Goal: Information Seeking & Learning: Learn about a topic

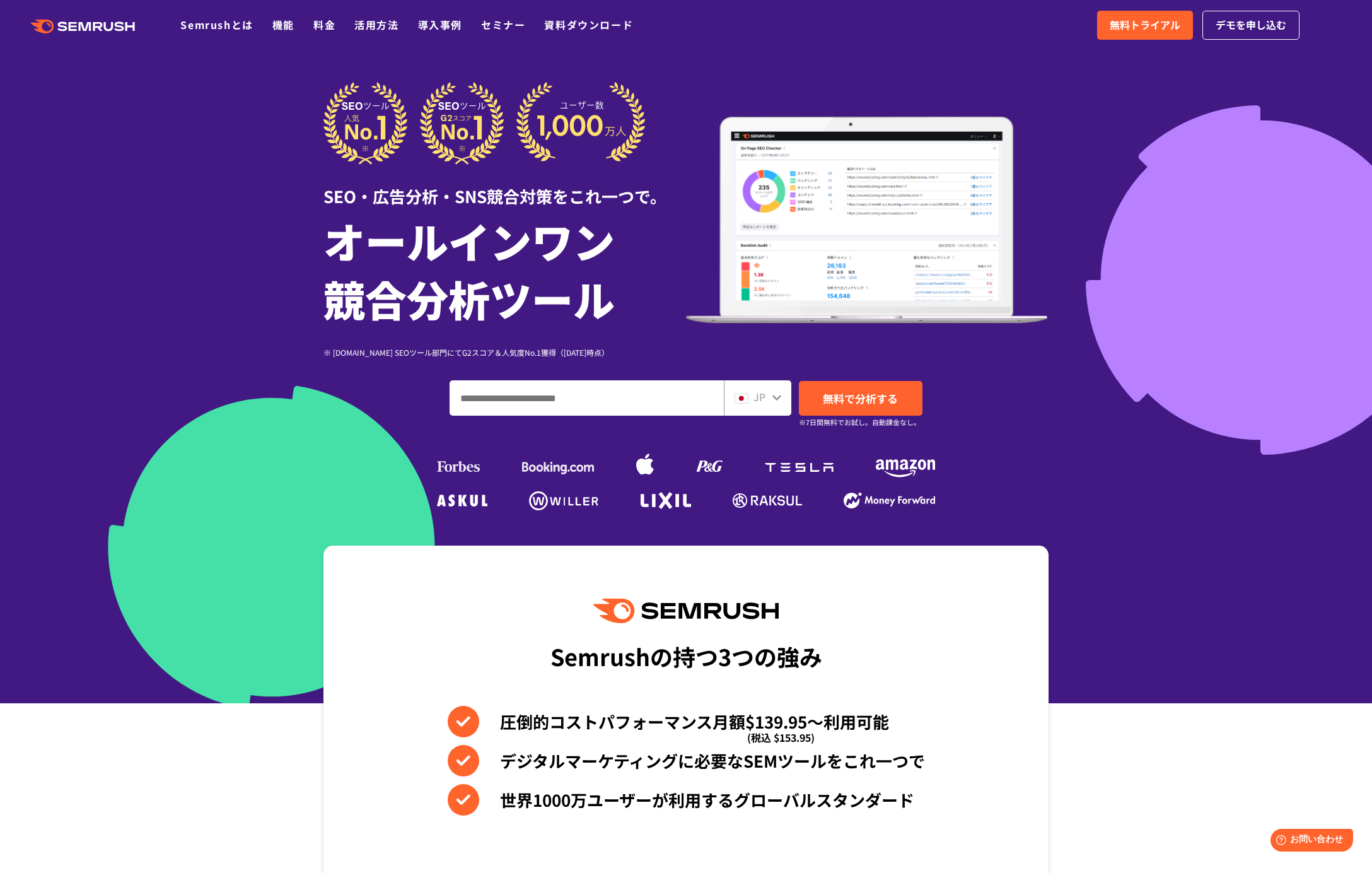
click at [793, 624] on div "Semrushの持つ3つの強み 圧倒的コストパフォーマンス月額$139.95〜利用可能 (税込 $153.95) デジタルマーケティングに必要なSEMツールを…" at bounding box center [686, 759] width 725 height 428
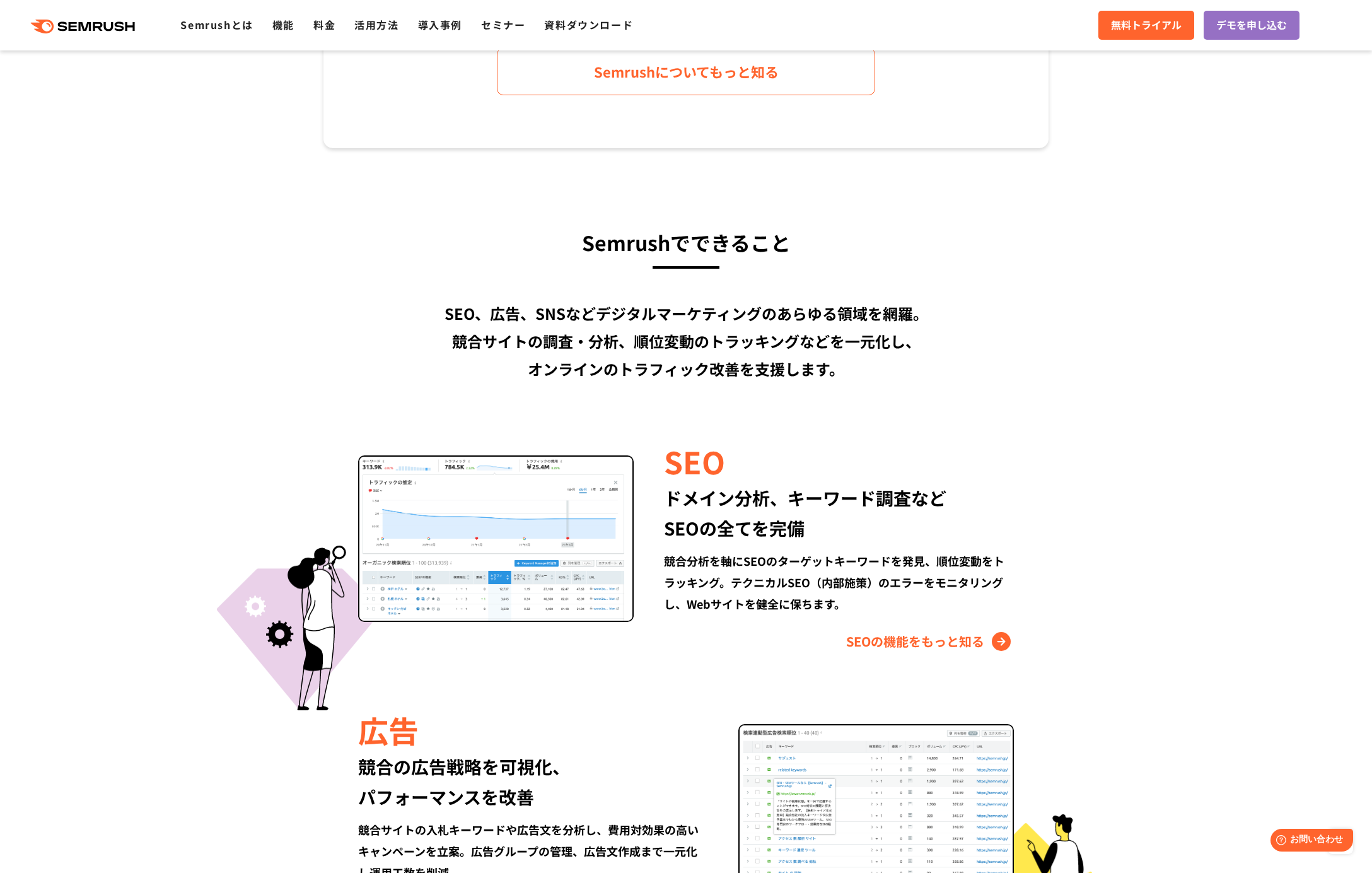
scroll to position [828, 0]
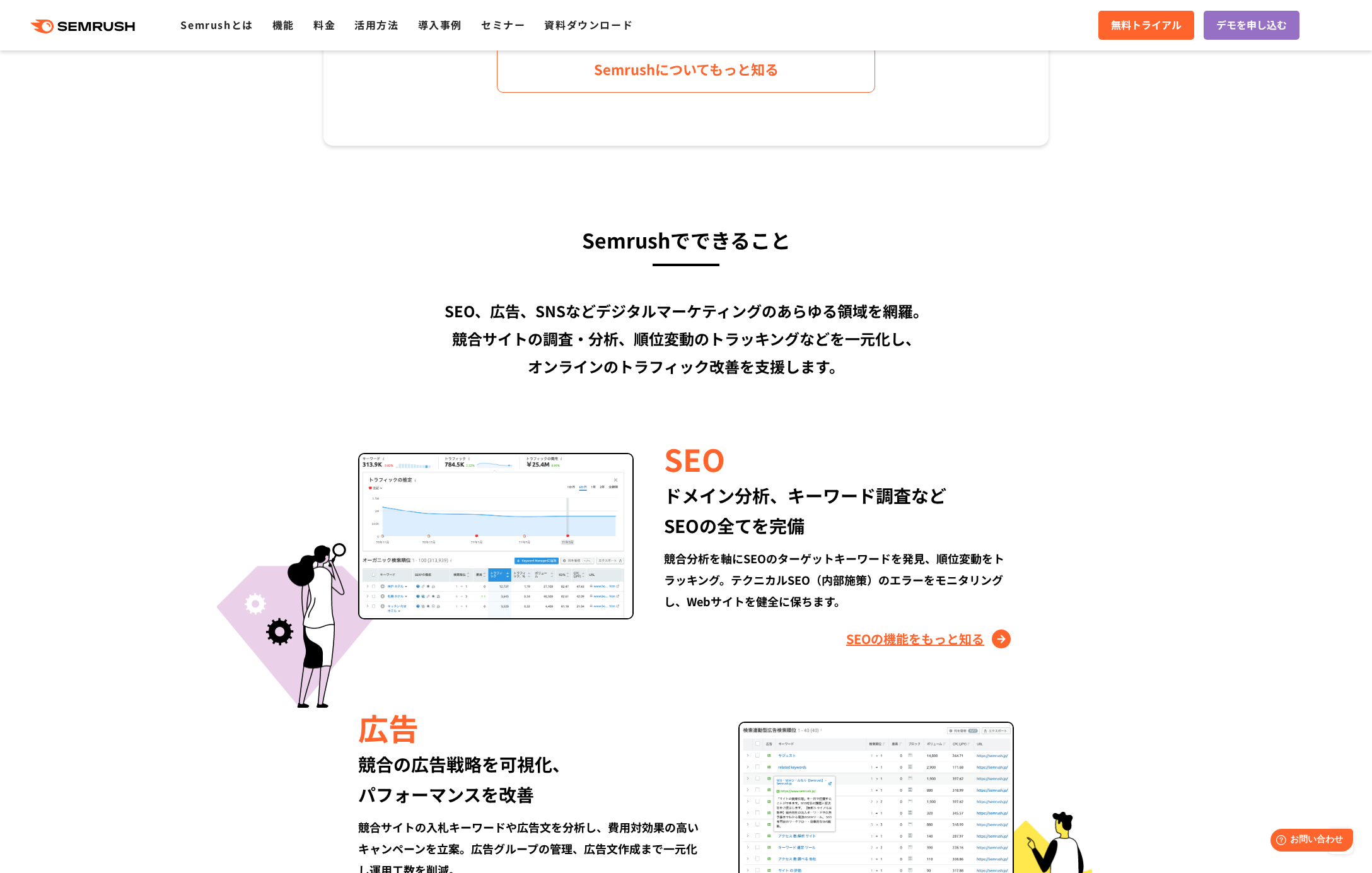
click at [877, 636] on link "SEOの機能をもっと知る" at bounding box center [930, 639] width 168 height 20
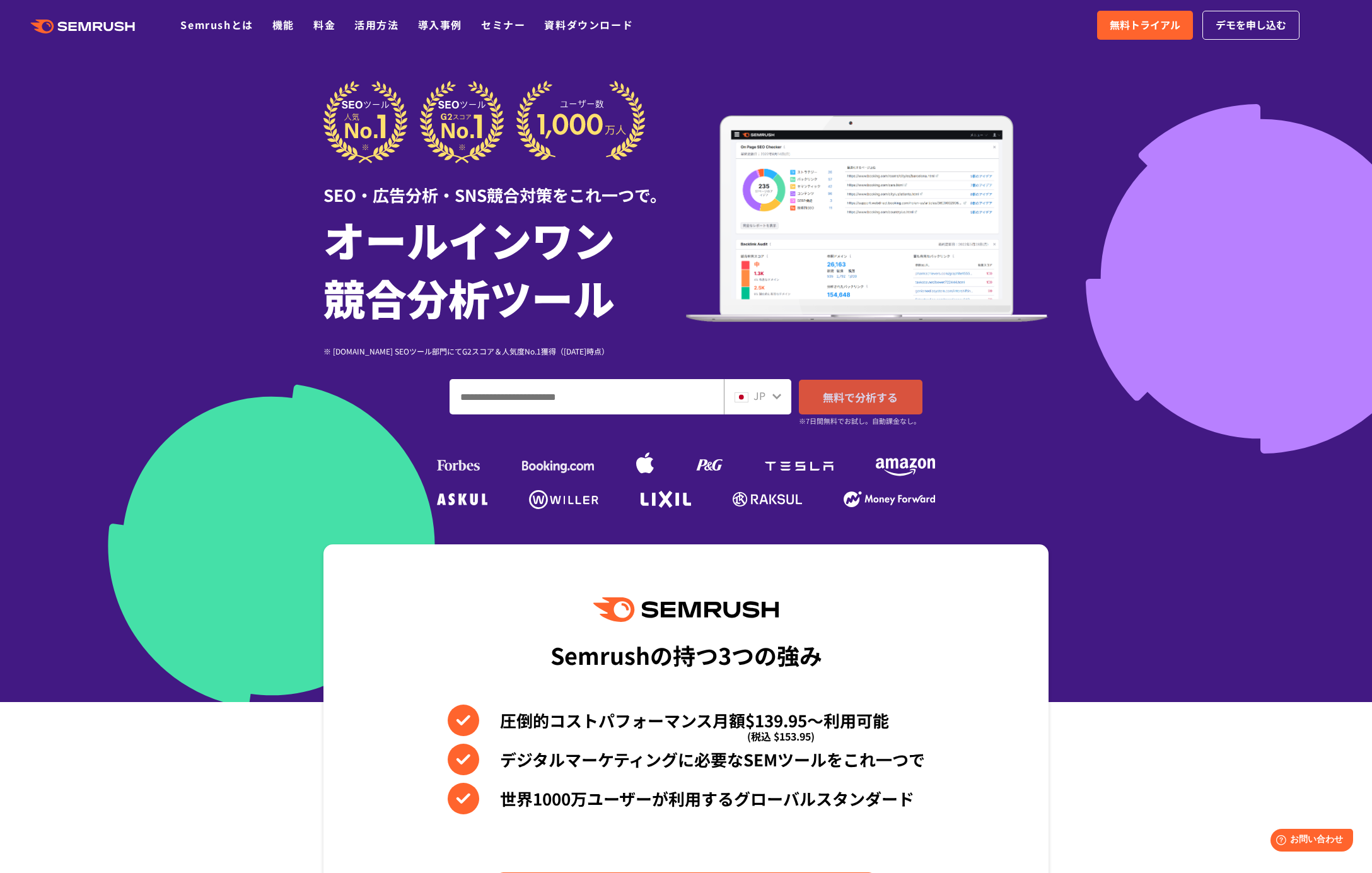
scroll to position [0, 0]
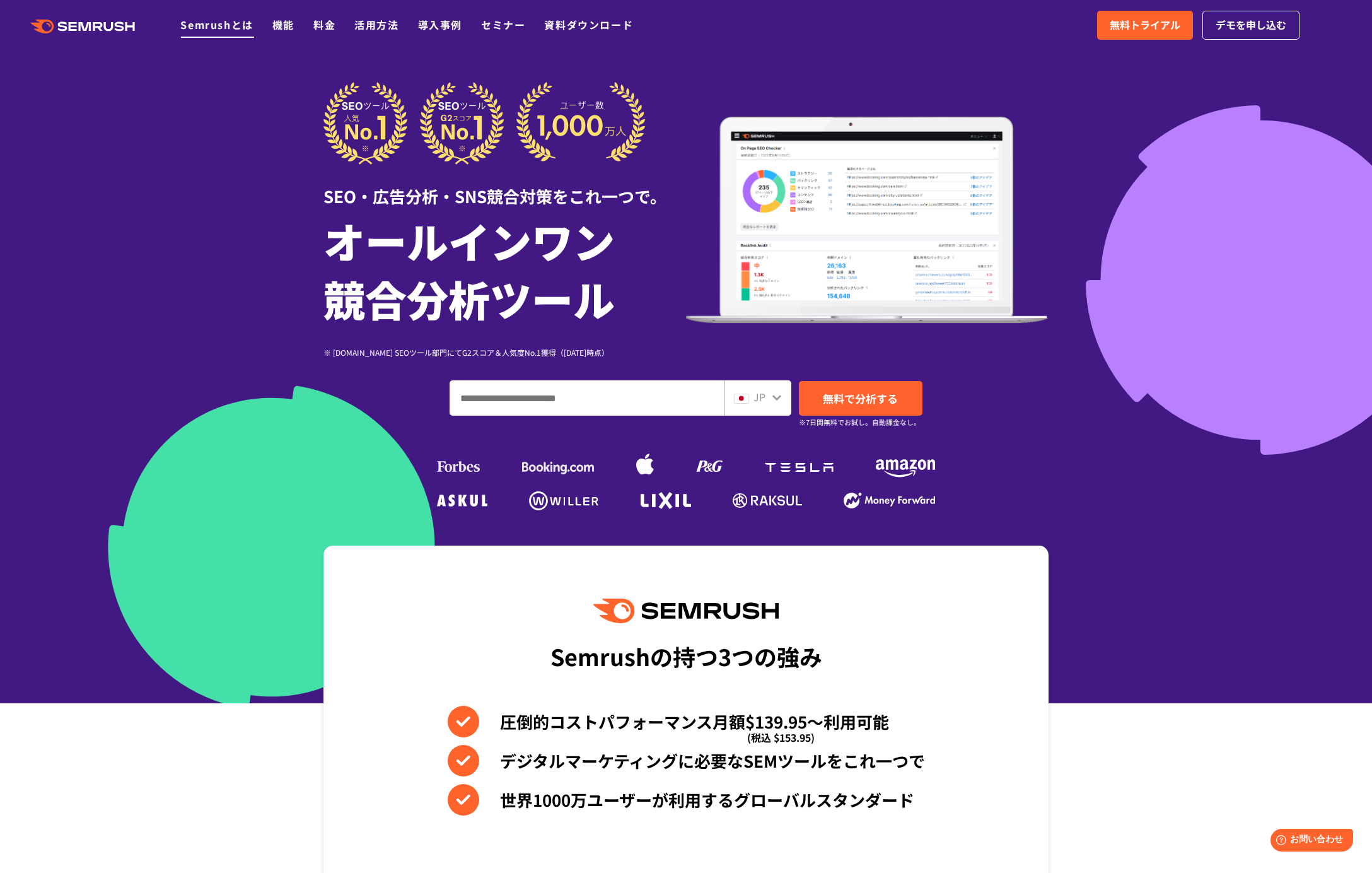
click at [221, 29] on link "Semrushとは" at bounding box center [217, 24] width 72 height 15
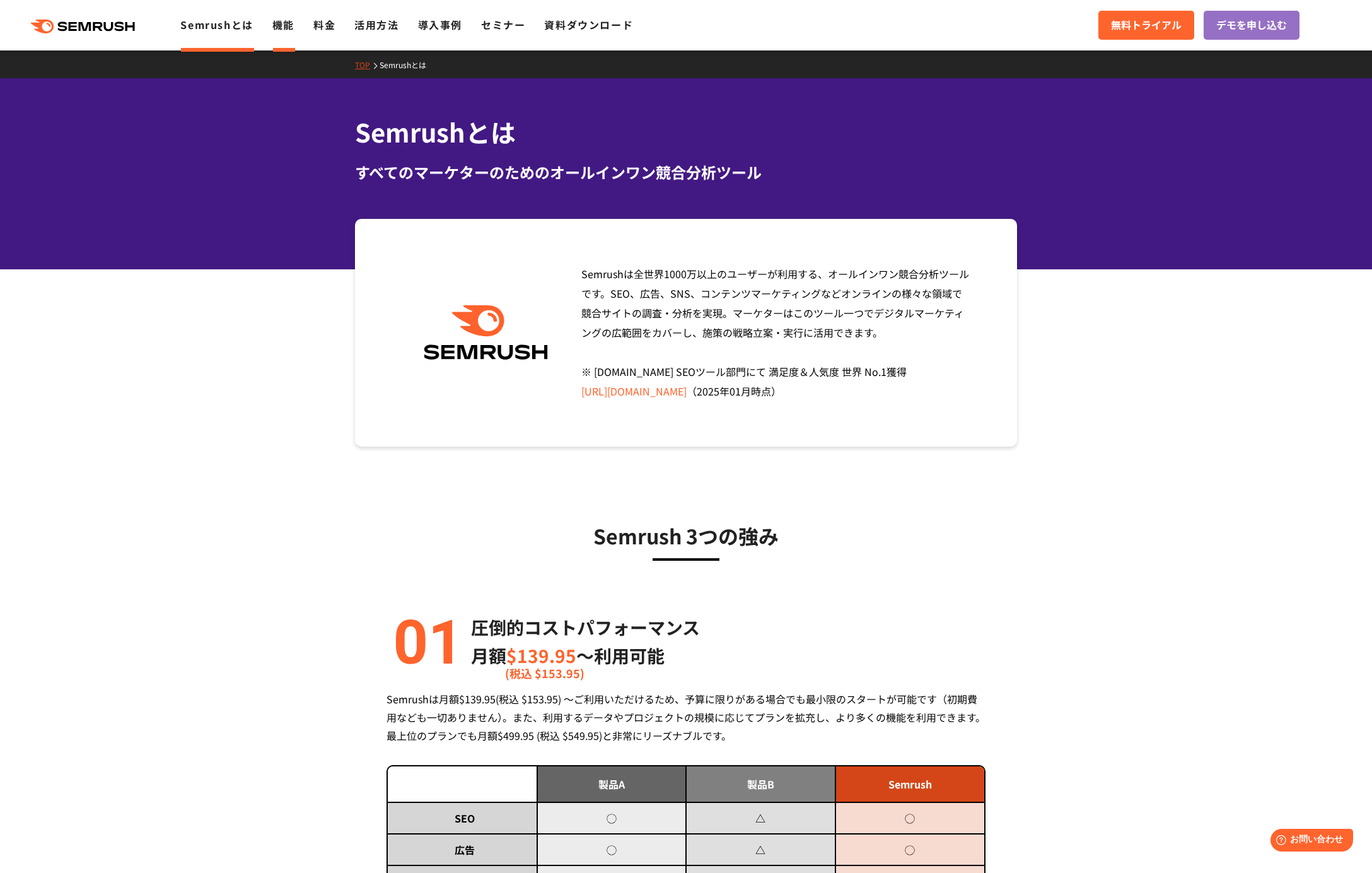
click at [283, 29] on link "機能" at bounding box center [284, 24] width 22 height 15
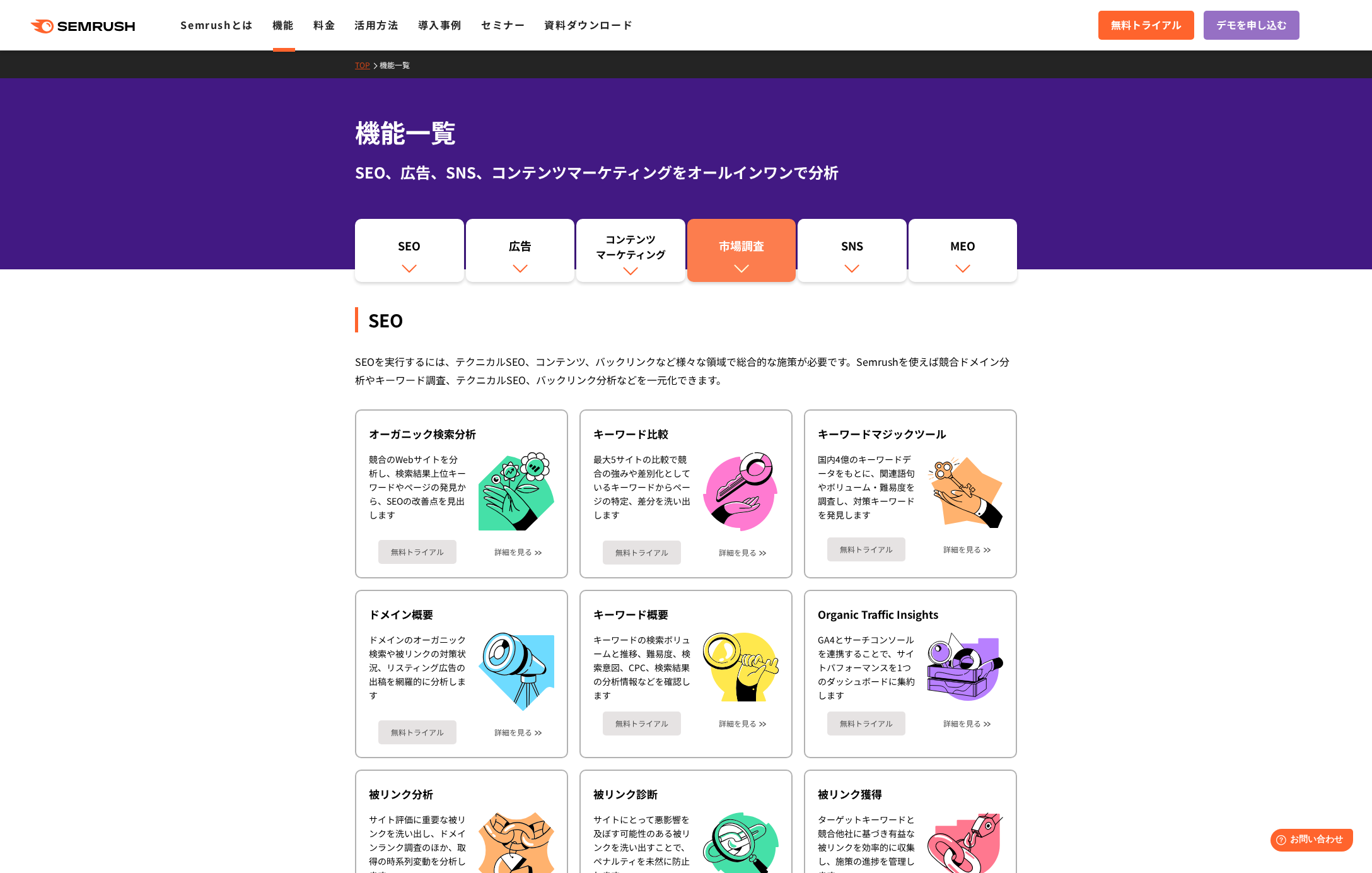
click at [745, 257] on div "市場調査" at bounding box center [742, 248] width 97 height 21
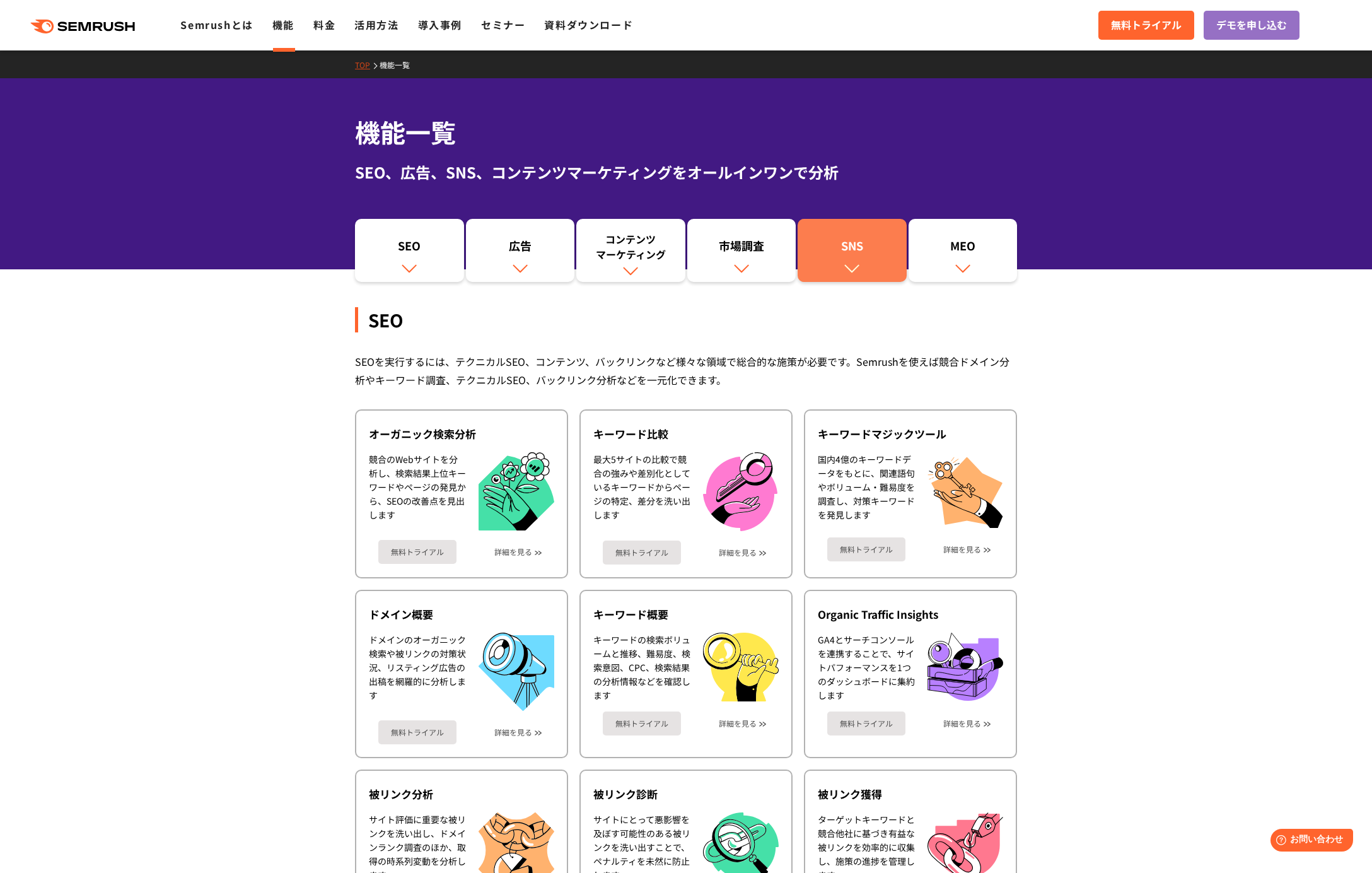
click at [846, 255] on div "SNS" at bounding box center [852, 248] width 97 height 21
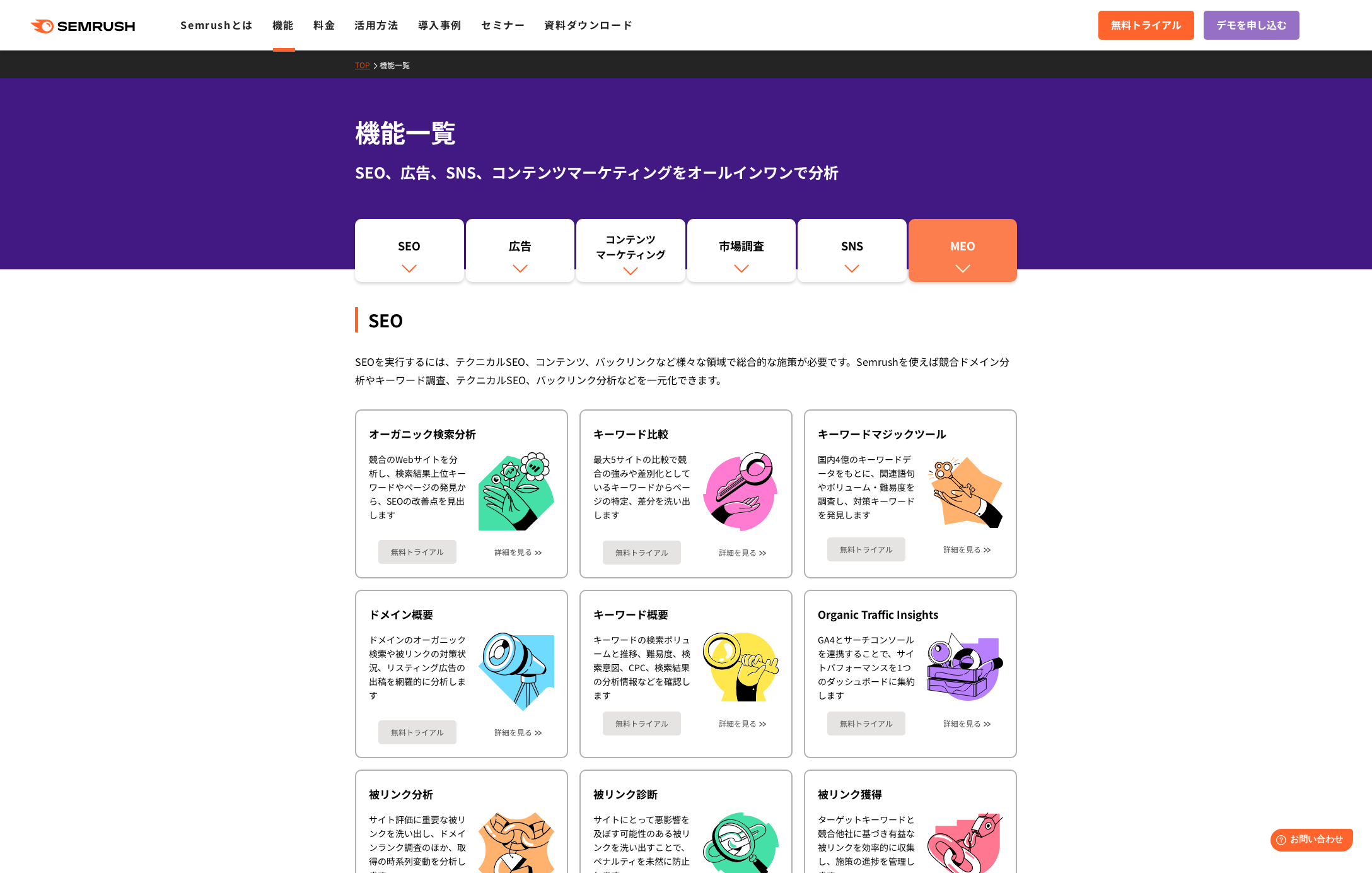
click at [931, 245] on div "MEO" at bounding box center [963, 248] width 97 height 21
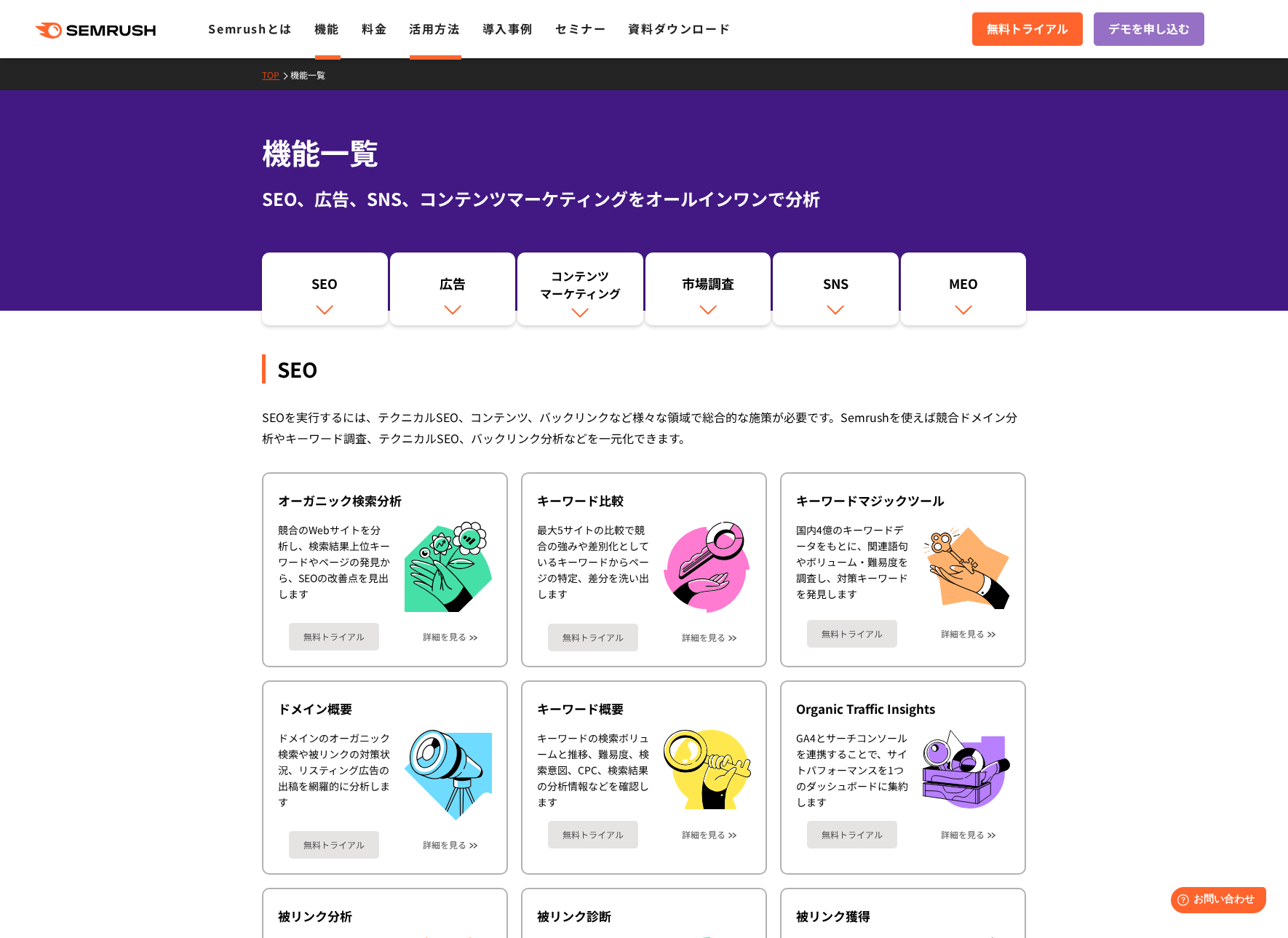
click at [429, 34] on link "活用方法" at bounding box center [435, 28] width 51 height 18
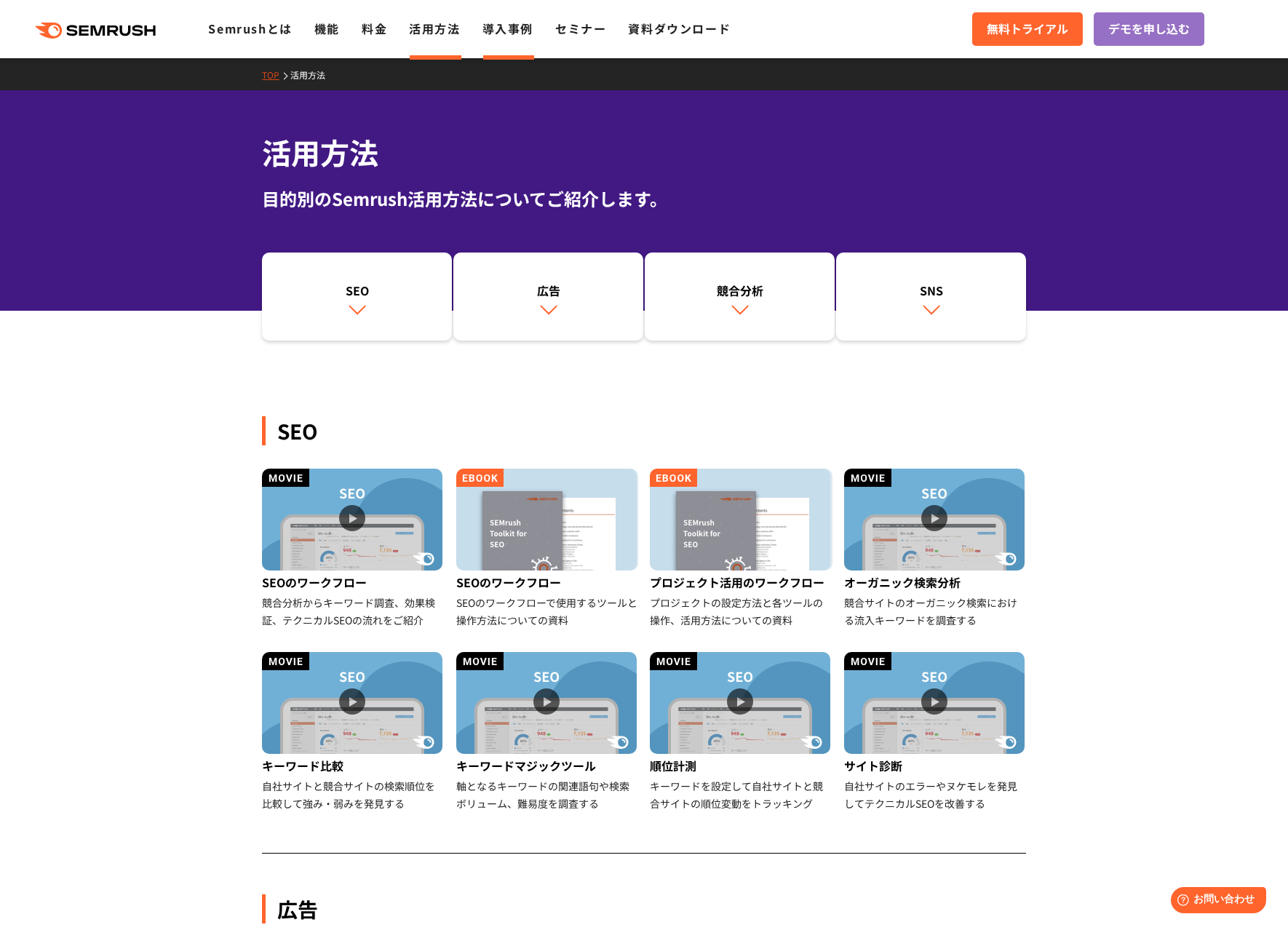
click at [509, 31] on link "導入事例" at bounding box center [508, 28] width 51 height 18
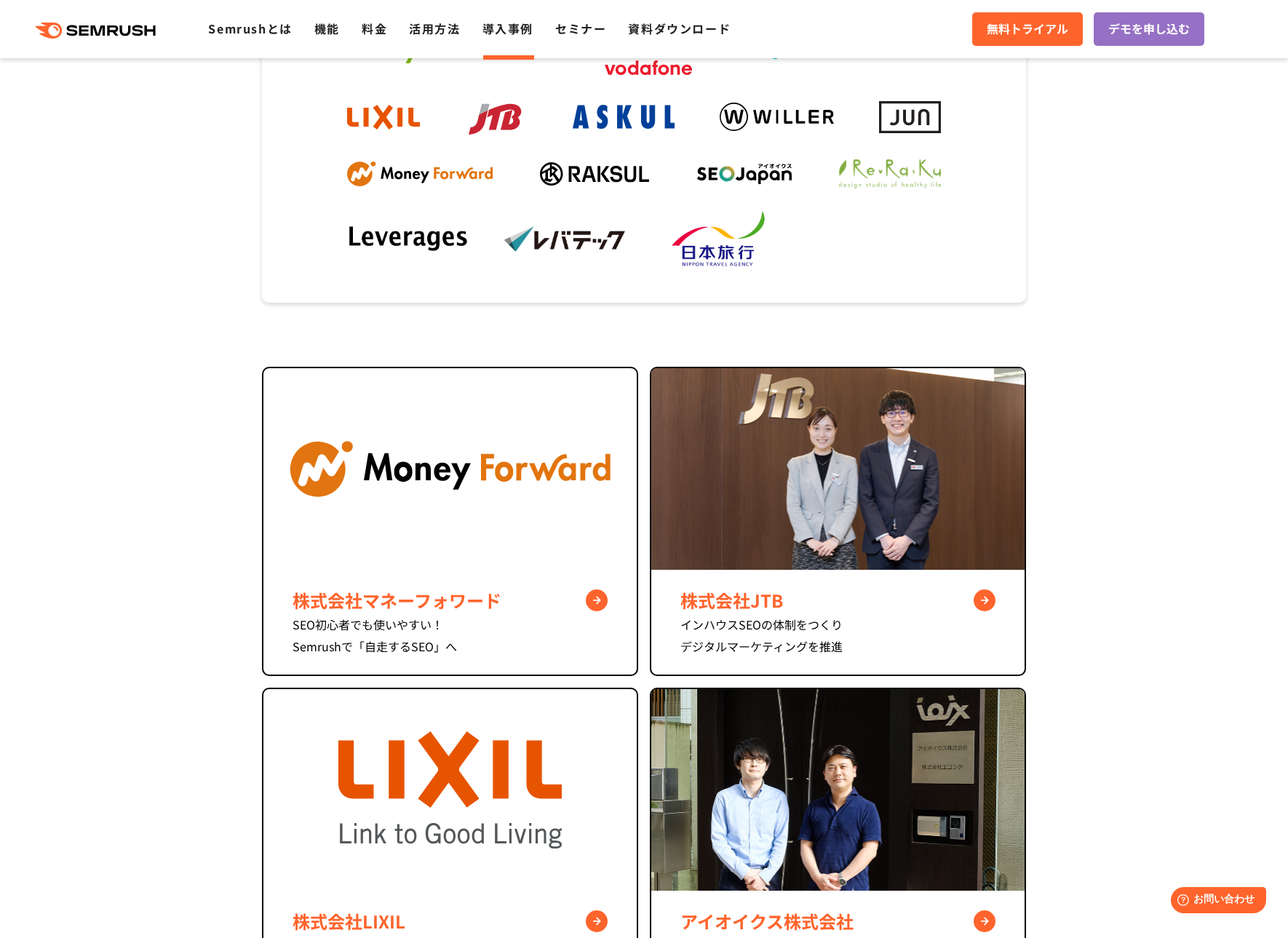
scroll to position [442, 0]
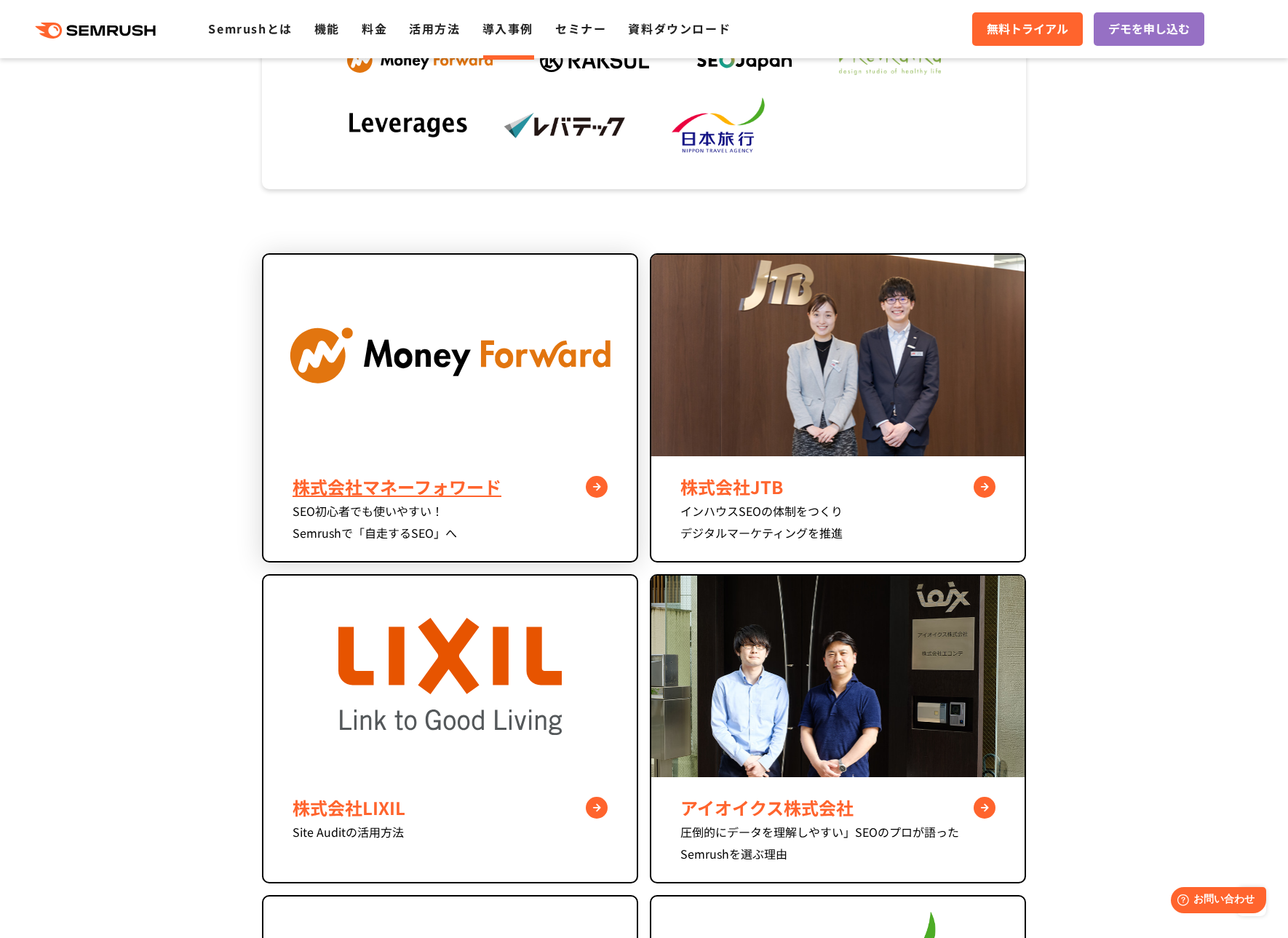
click at [420, 376] on img at bounding box center [450, 355] width 373 height 202
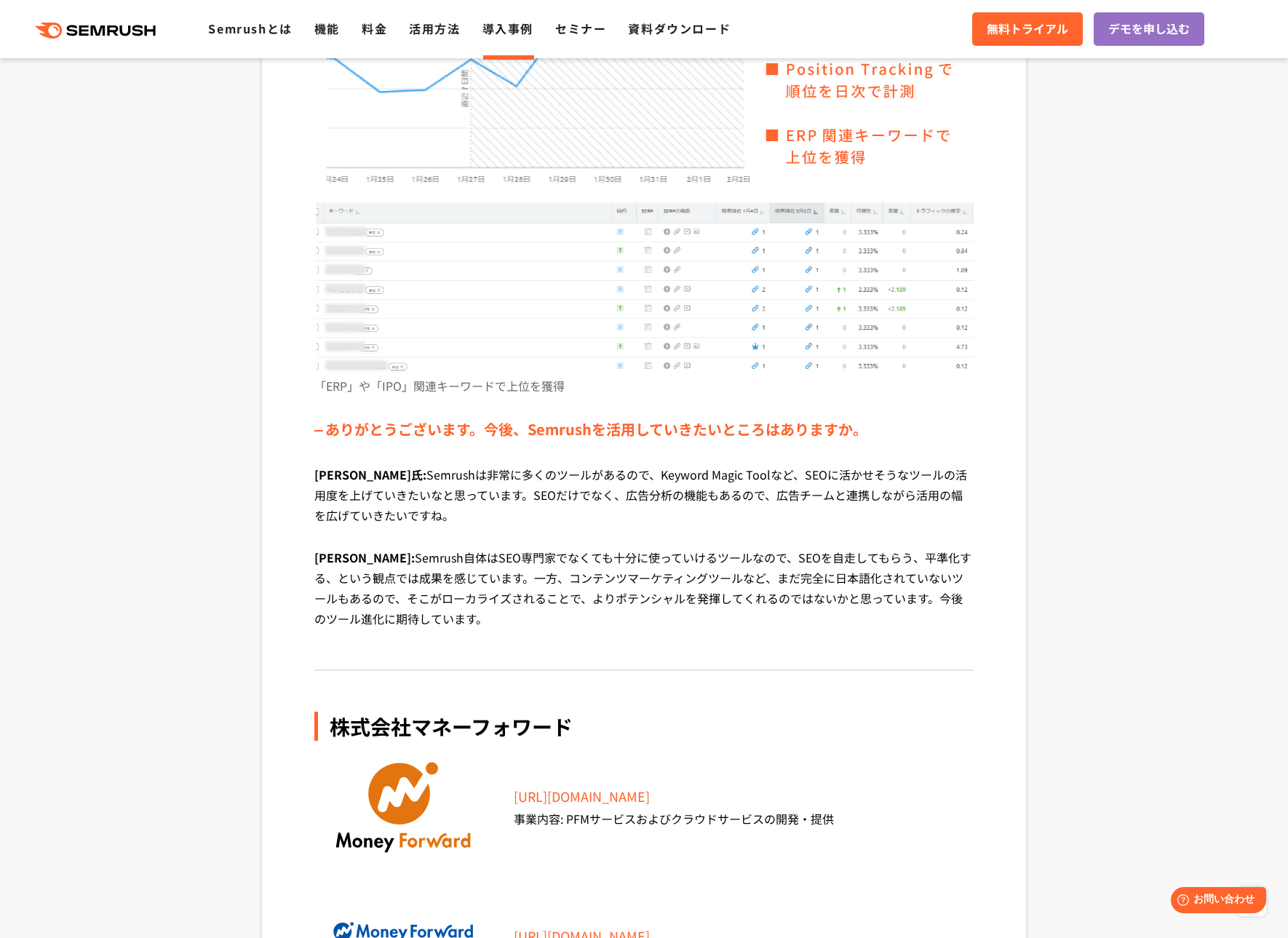
scroll to position [5140, 0]
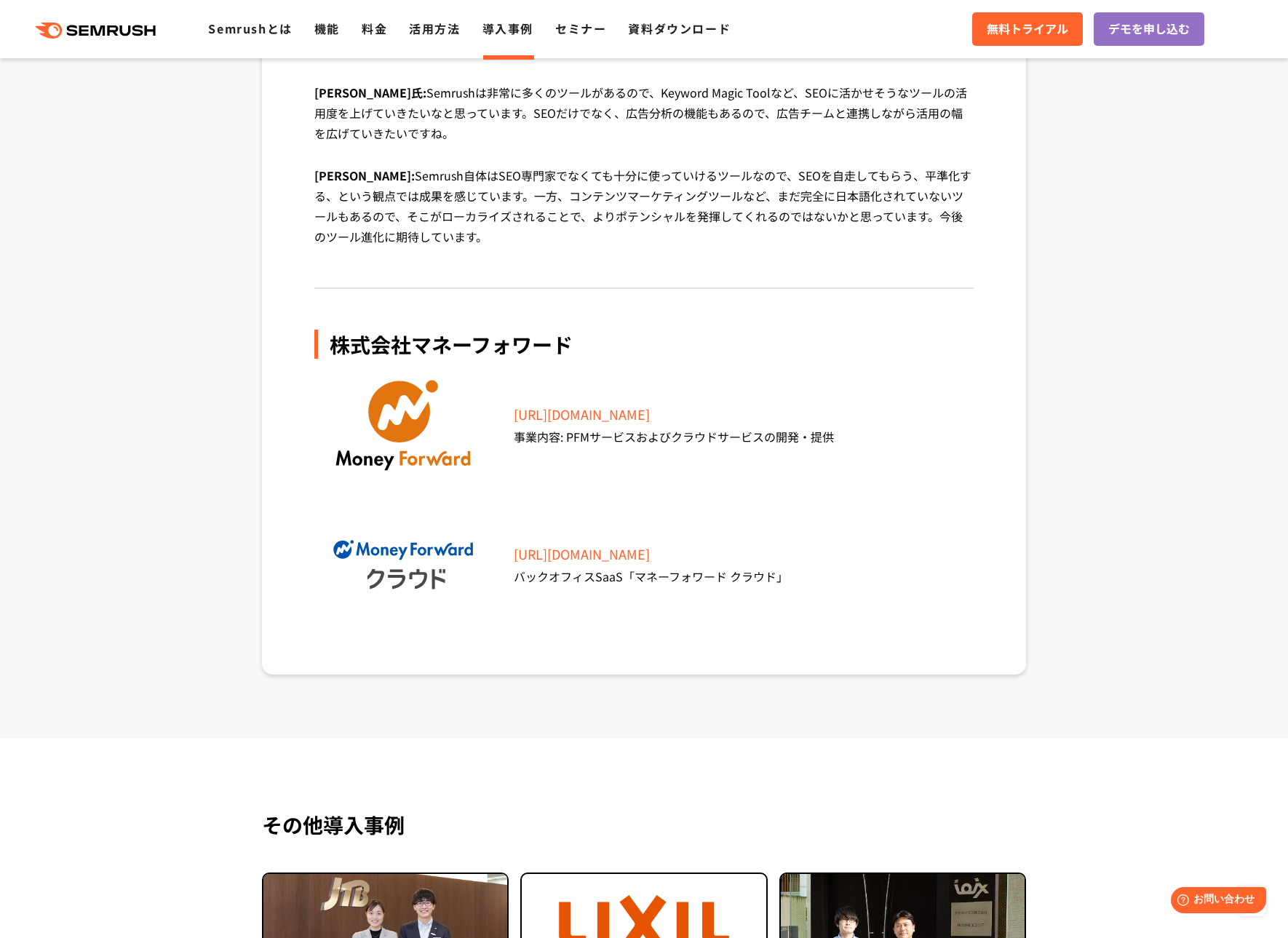
click at [500, 32] on link "導入事例" at bounding box center [508, 28] width 51 height 18
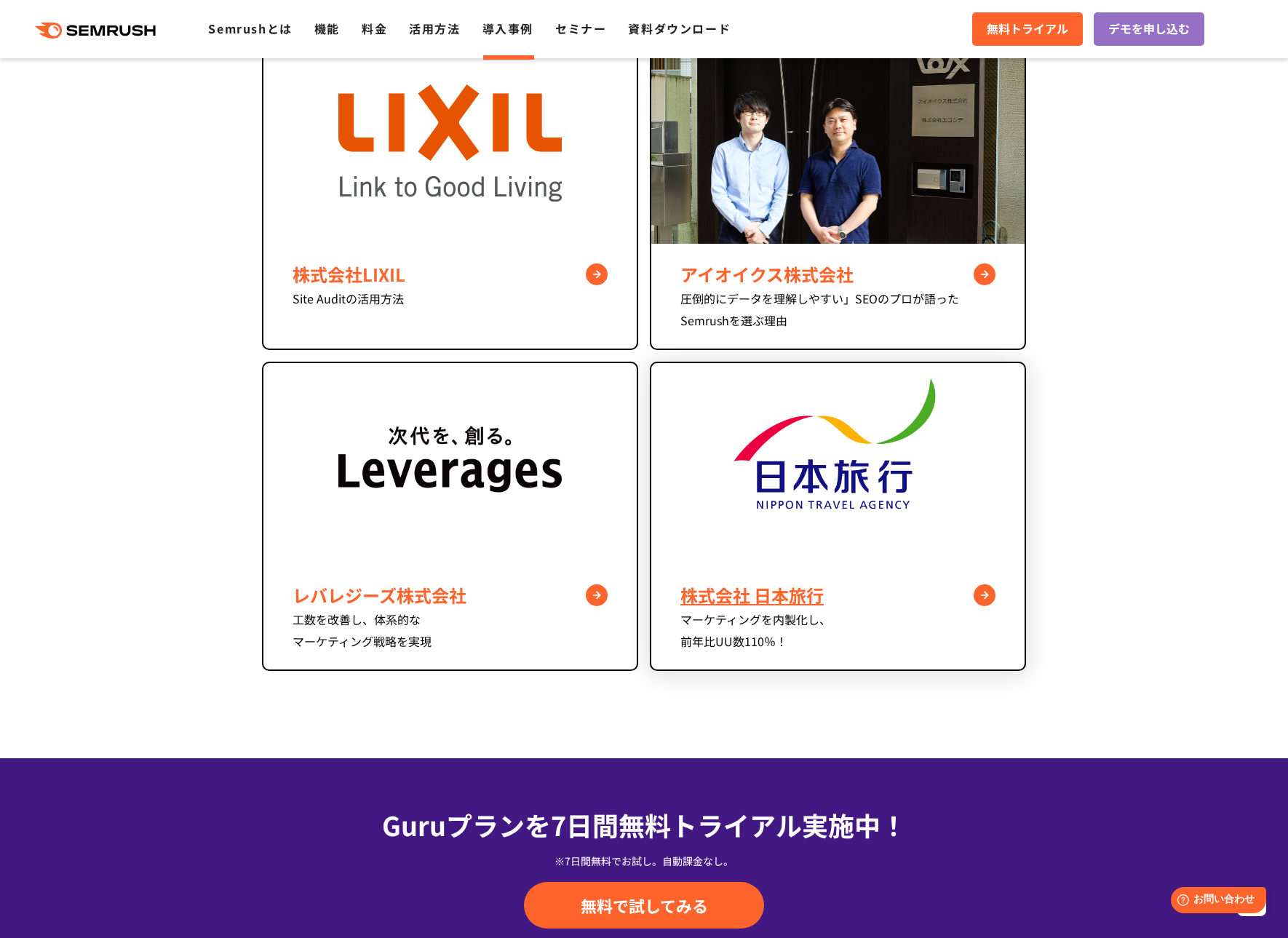
scroll to position [334, 0]
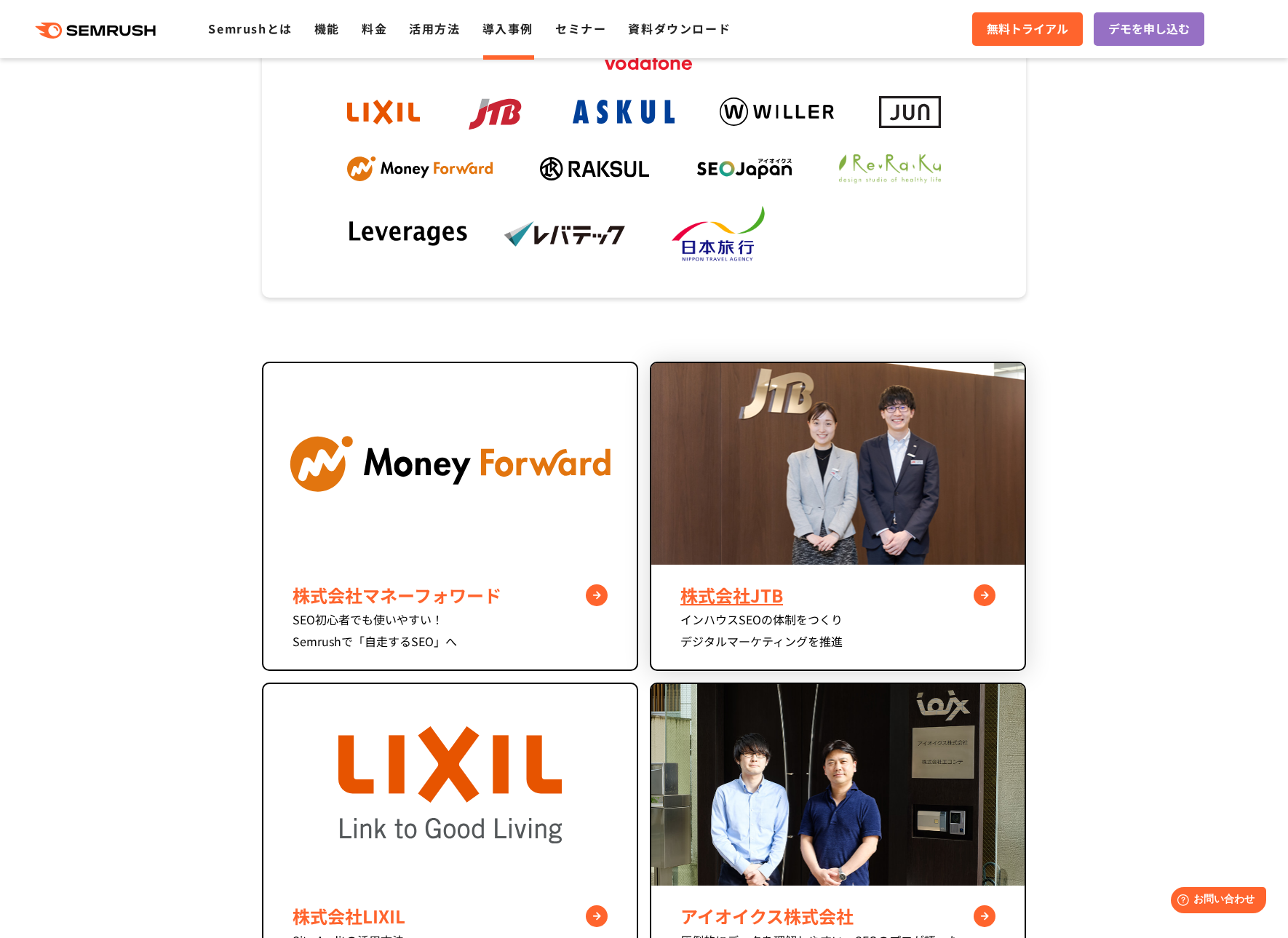
click at [767, 586] on div "株式会社JTB" at bounding box center [838, 594] width 315 height 26
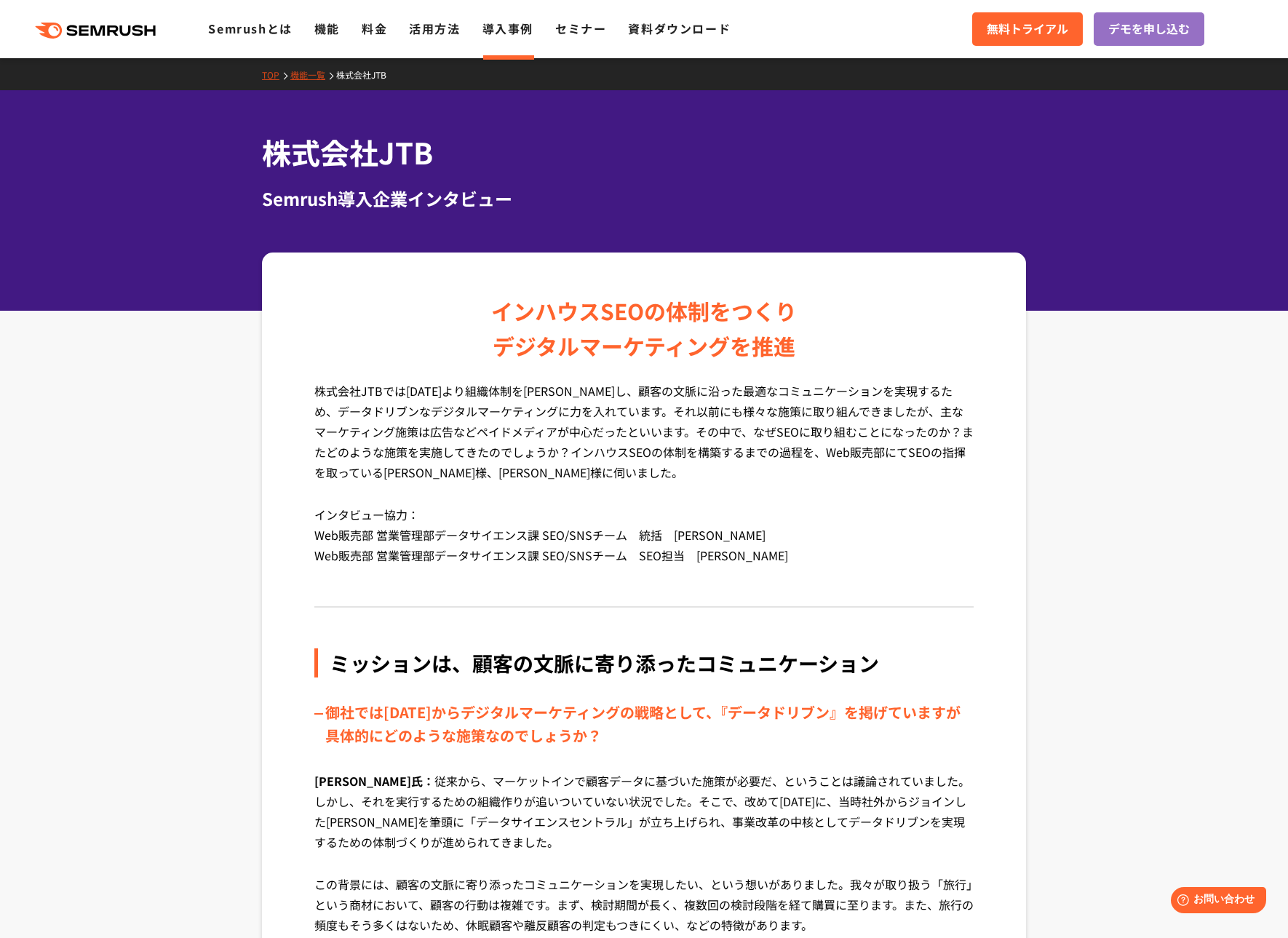
click at [504, 30] on link "導入事例" at bounding box center [508, 28] width 51 height 18
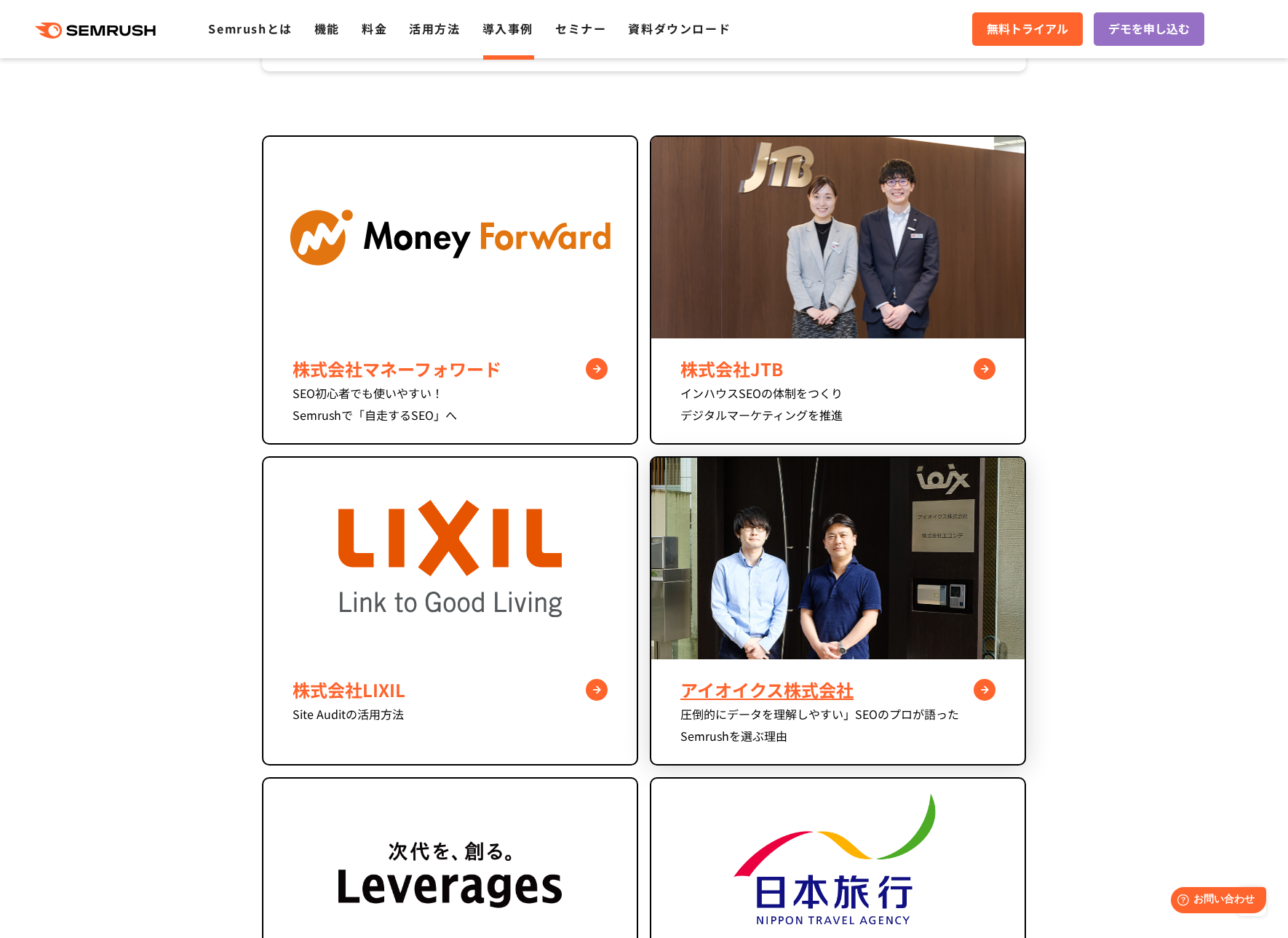
scroll to position [563, 0]
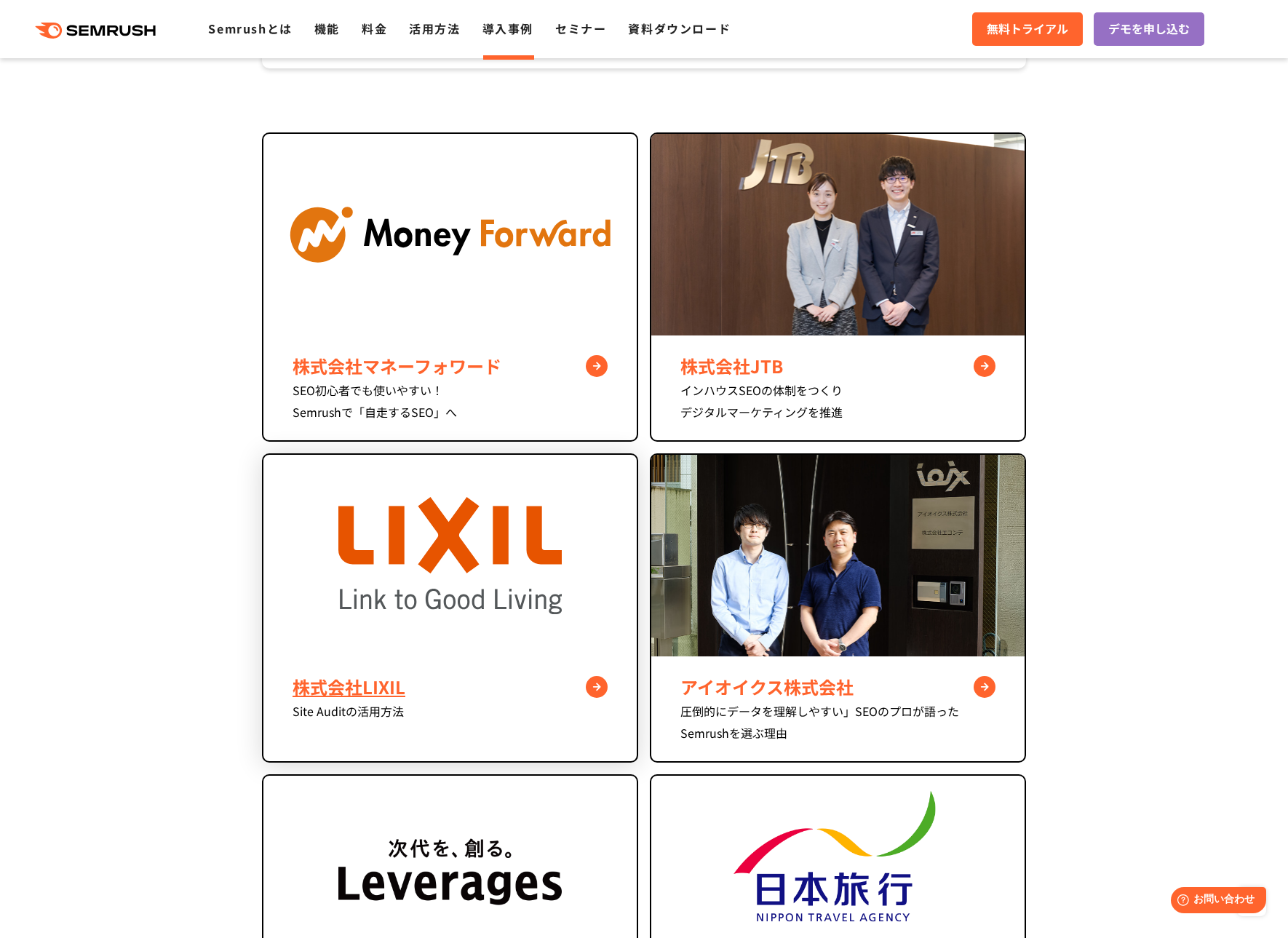
click at [441, 533] on img at bounding box center [450, 555] width 224 height 202
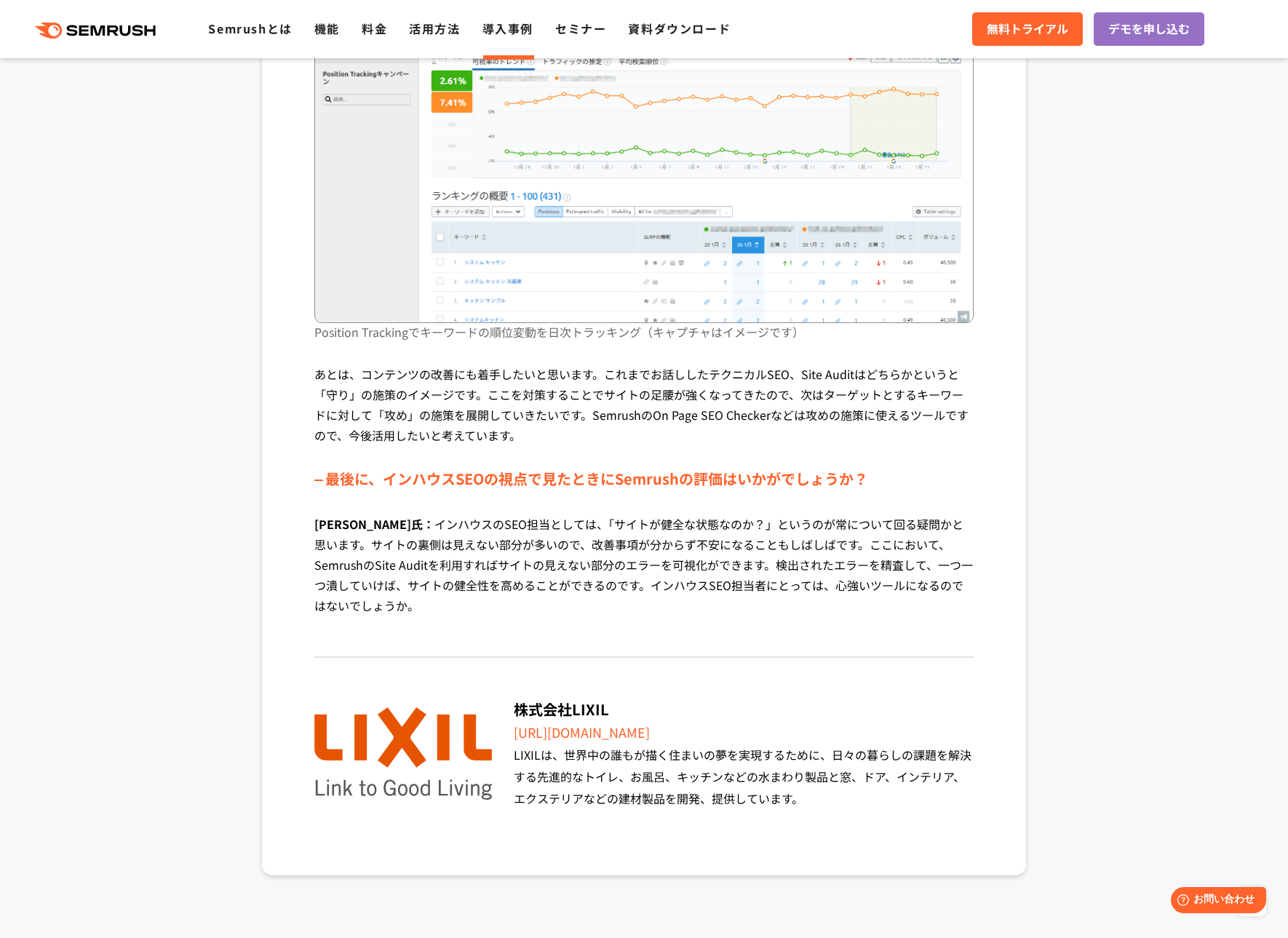
scroll to position [4991, 0]
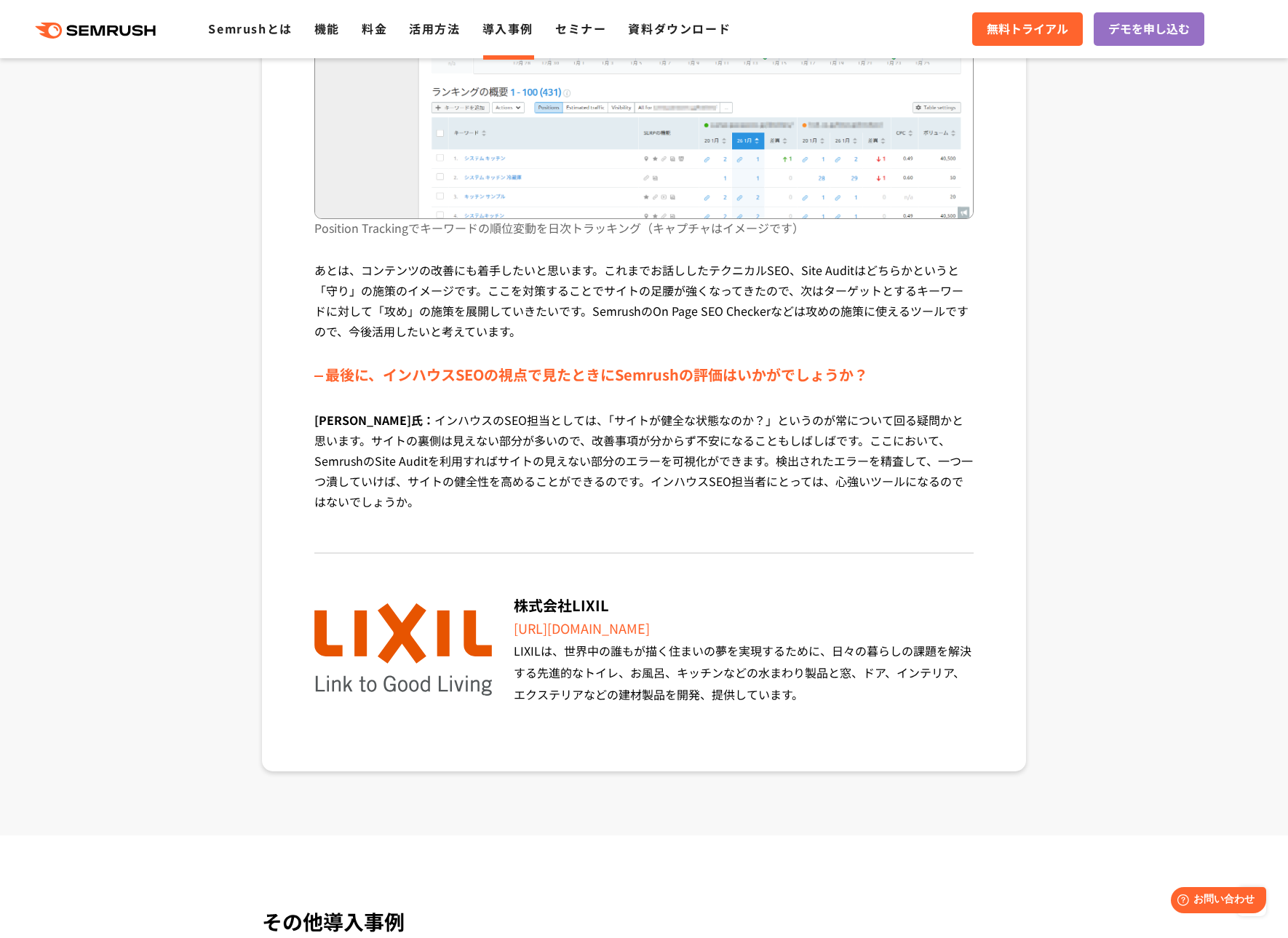
click at [510, 37] on link "導入事例" at bounding box center [508, 28] width 51 height 18
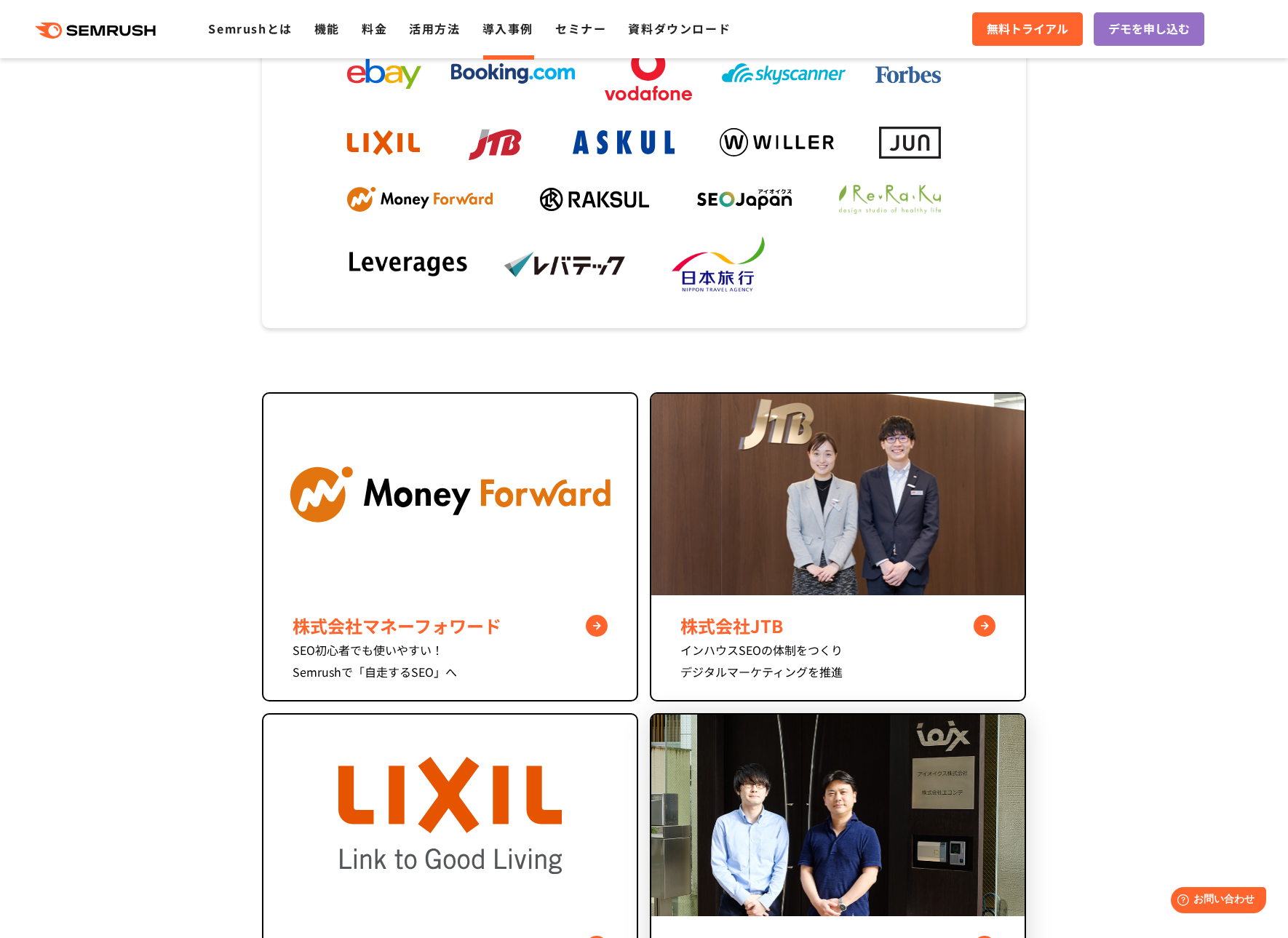
scroll to position [340, 0]
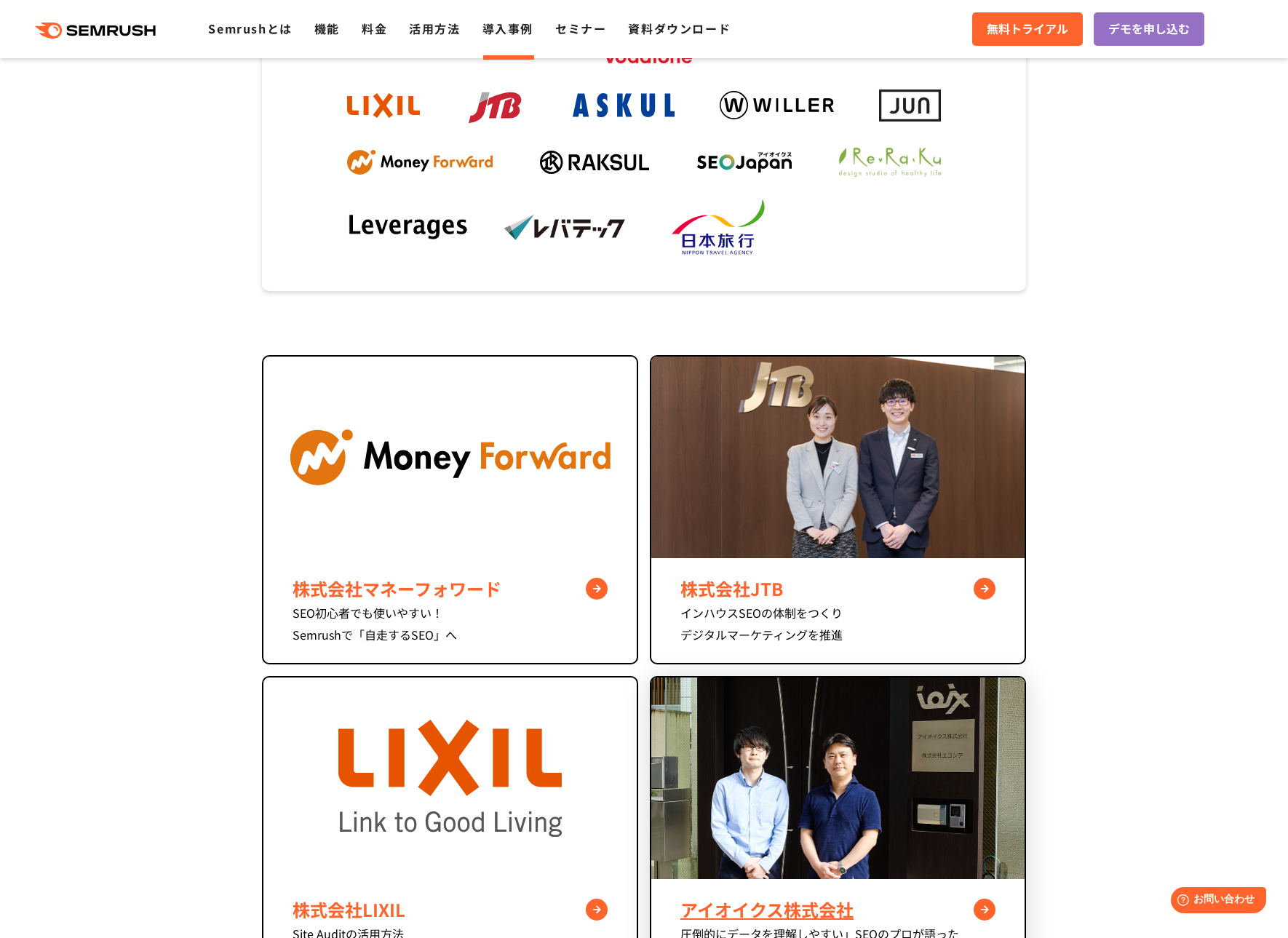
click at [848, 838] on img at bounding box center [838, 778] width 373 height 202
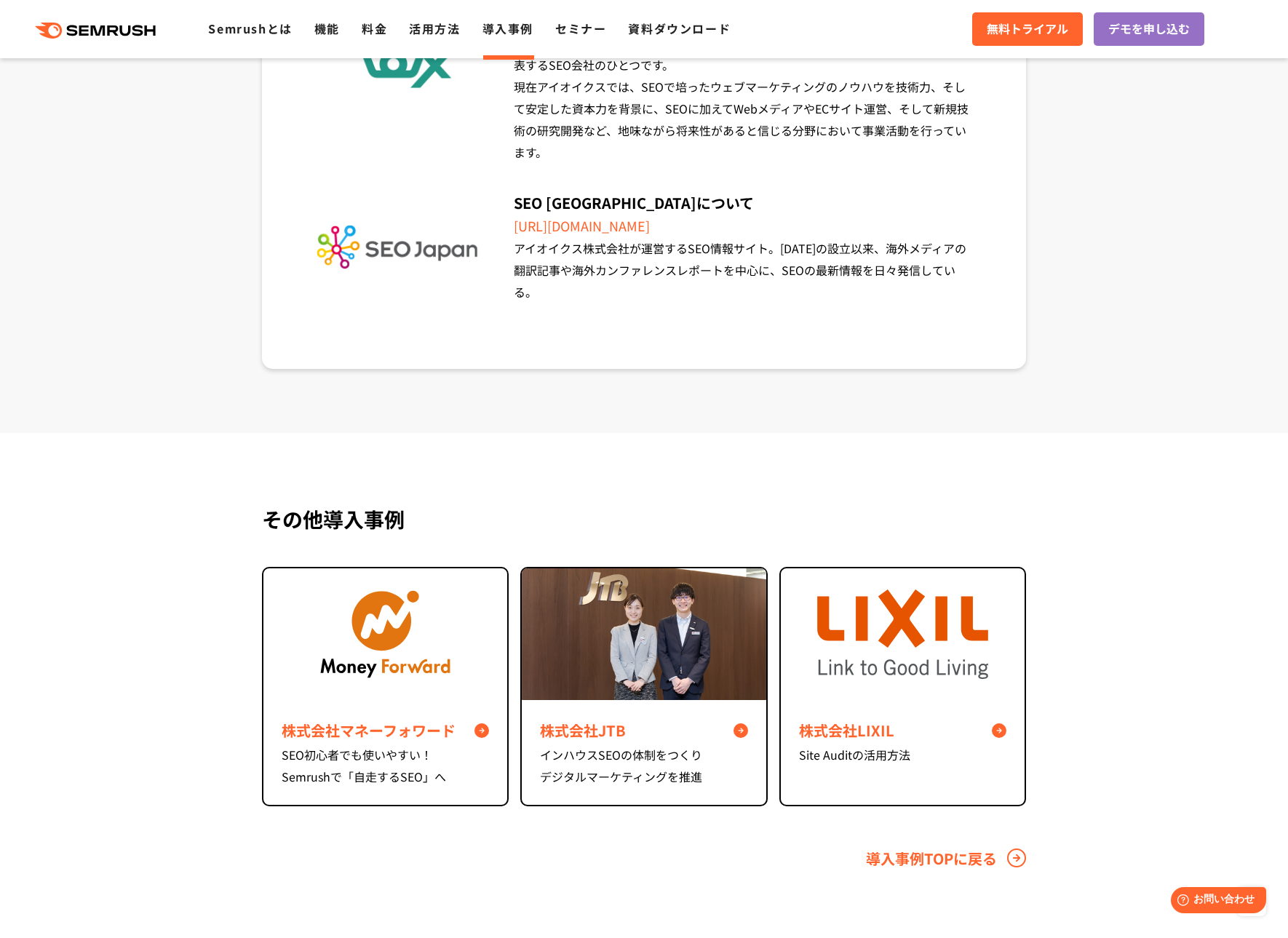
scroll to position [5627, 0]
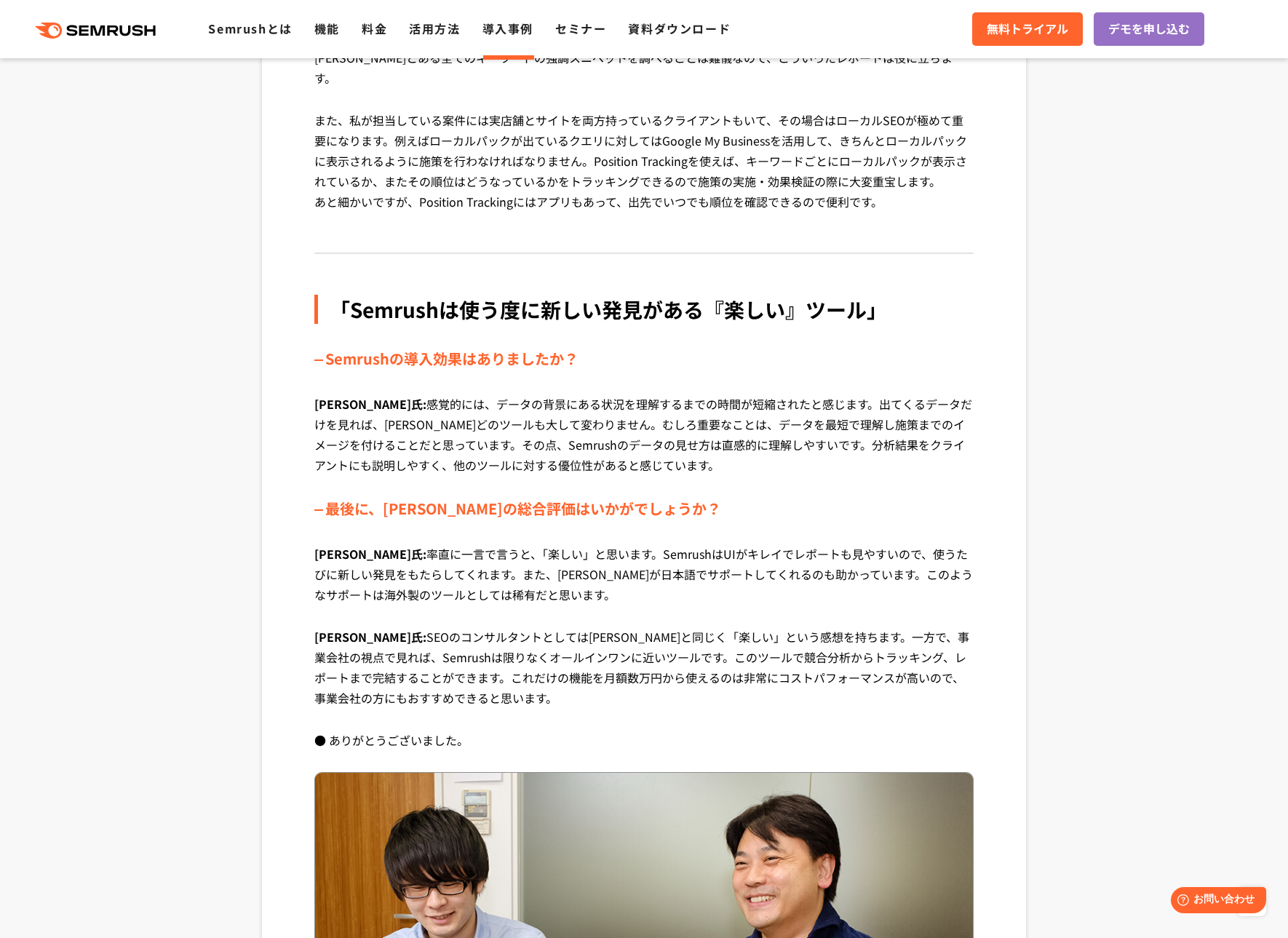
click at [518, 32] on link "導入事例" at bounding box center [508, 28] width 51 height 18
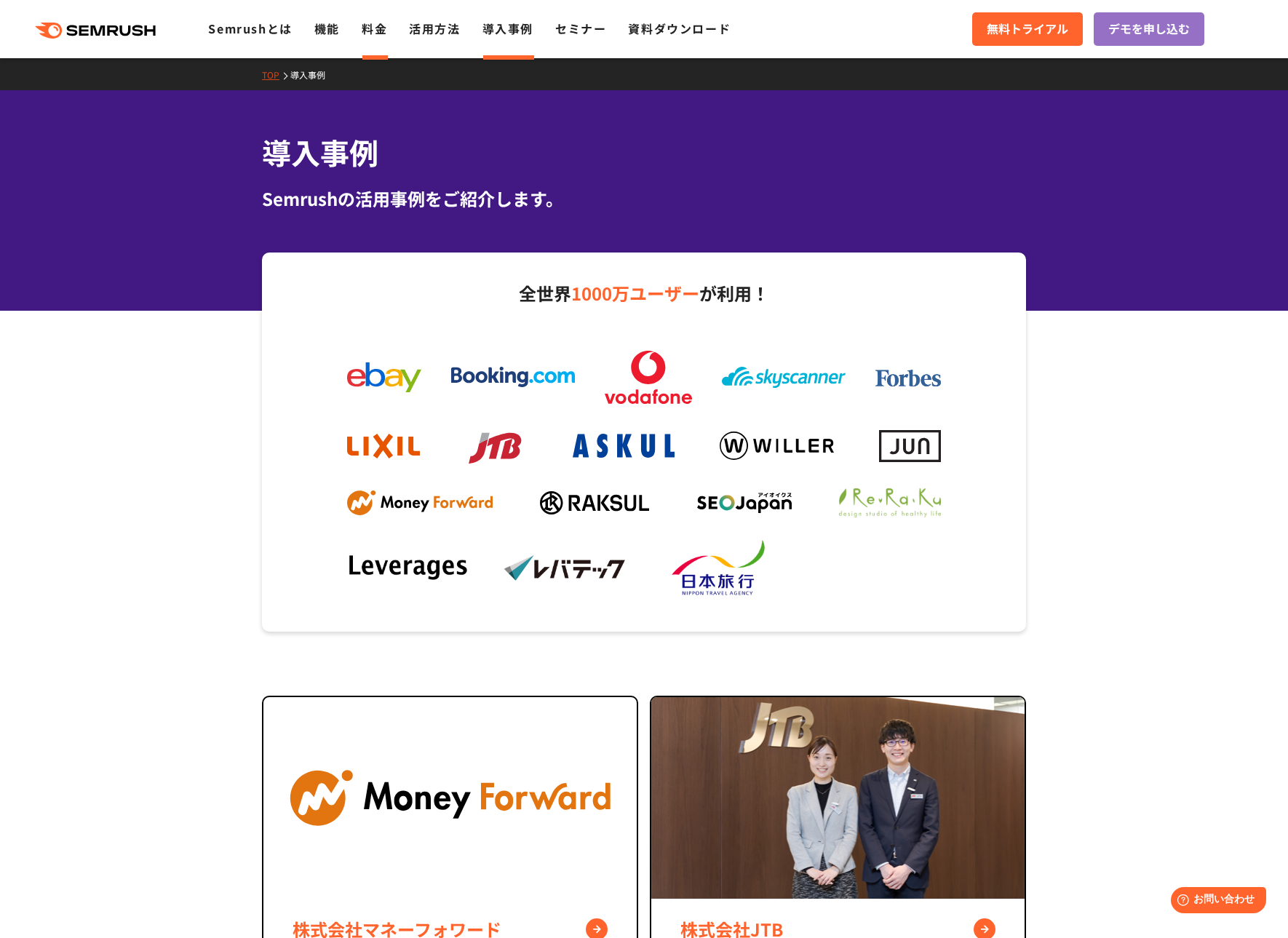
click at [376, 32] on link "料金" at bounding box center [374, 28] width 26 height 18
